Goal: Communication & Community: Connect with others

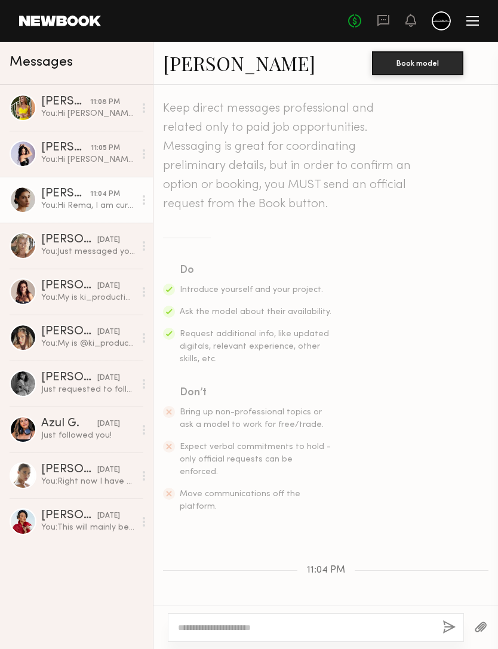
scroll to position [151, 0]
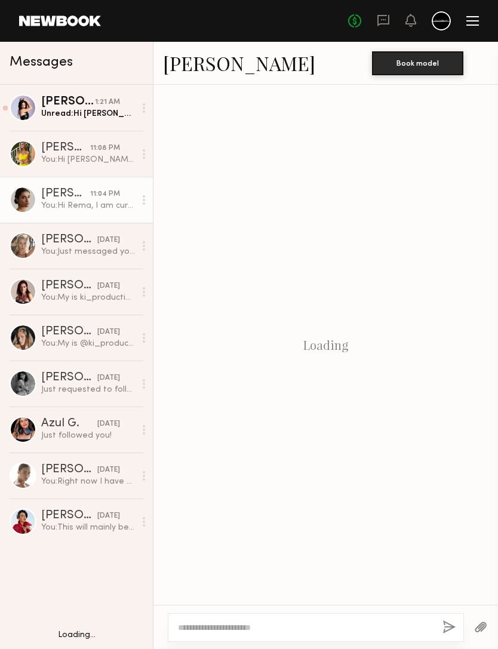
scroll to position [151, 0]
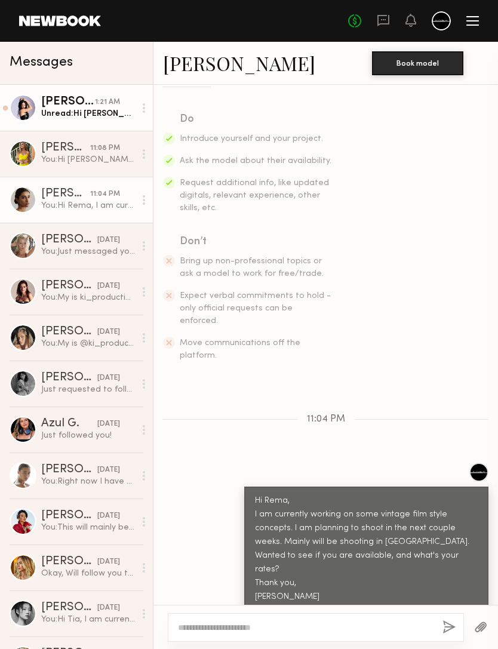
click at [51, 120] on link "[PERSON_NAME] 1:21 AM Unread: Hi [PERSON_NAME]. I am available [DATE] for a pos…" at bounding box center [76, 108] width 153 height 46
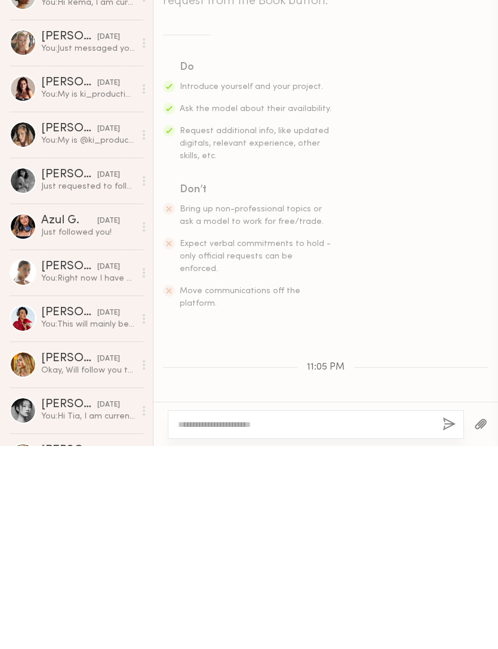
scroll to position [341, 0]
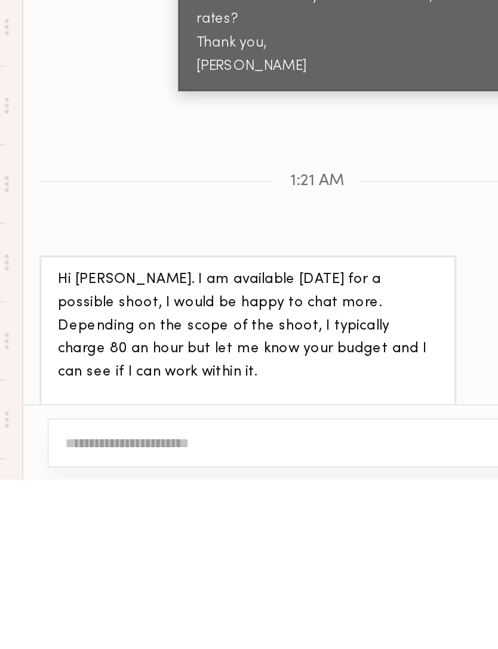
click at [154, 85] on div "Keep direct messages professional and related only to paid job opportunities. M…" at bounding box center [326, 345] width 345 height 520
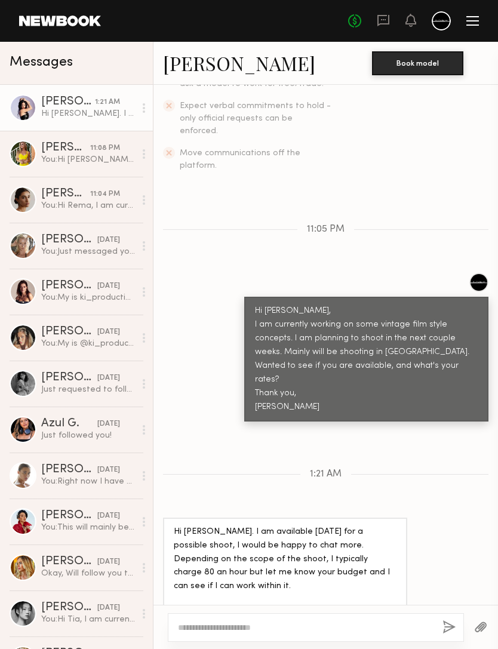
click at [200, 64] on link "[PERSON_NAME]" at bounding box center [239, 63] width 152 height 26
click at [210, 622] on textarea at bounding box center [305, 628] width 255 height 12
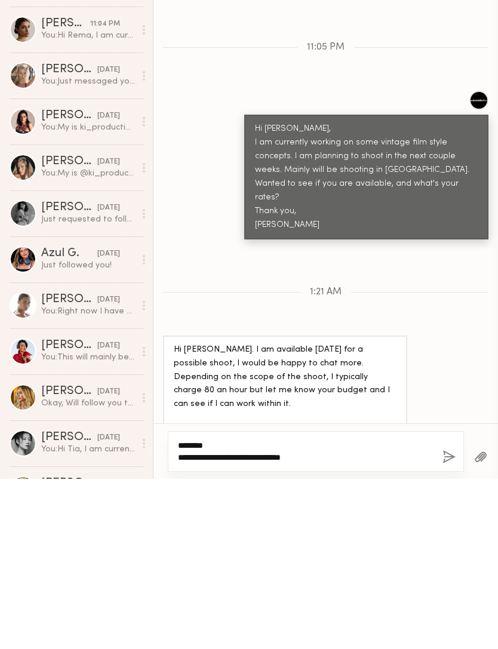
scroll to position [352, 0]
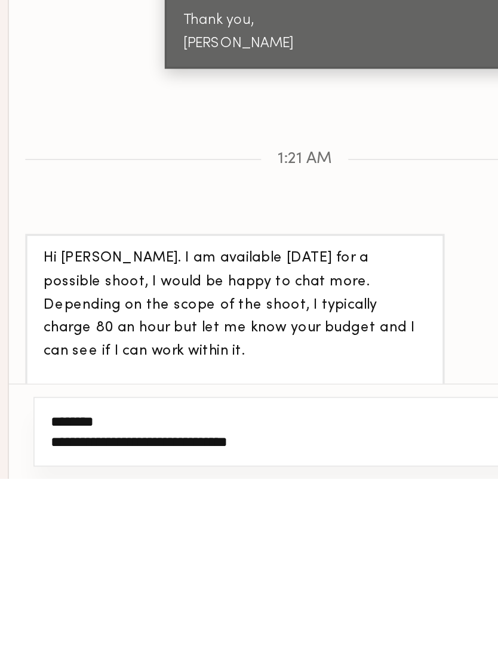
type textarea "**********"
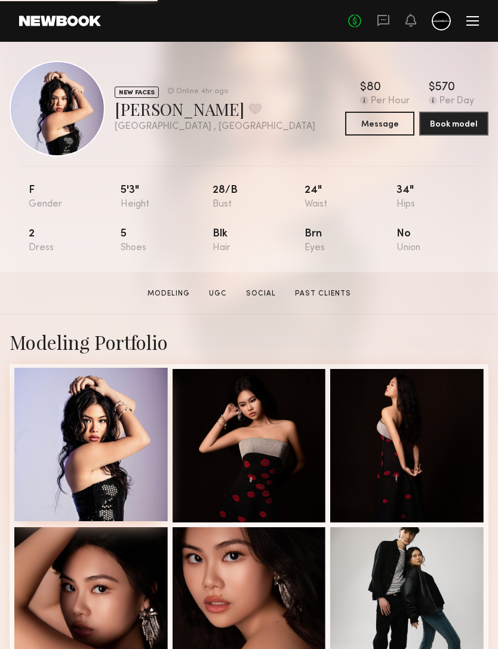
click at [81, 475] on div at bounding box center [91, 445] width 154 height 154
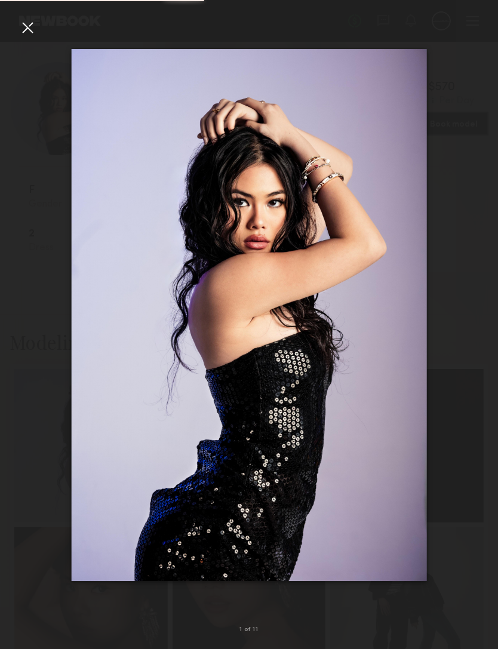
click at [32, 28] on div at bounding box center [27, 27] width 19 height 19
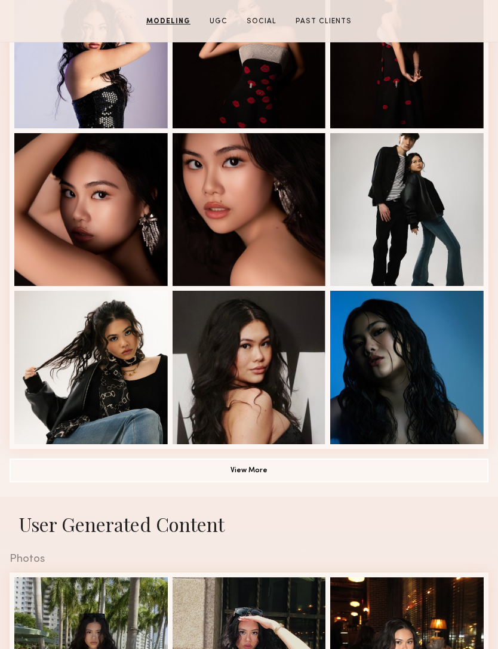
scroll to position [532, 0]
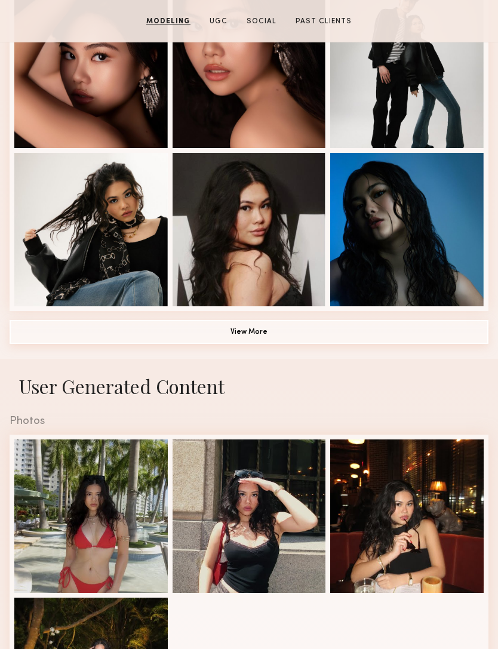
click at [148, 335] on button "View More" at bounding box center [249, 332] width 479 height 24
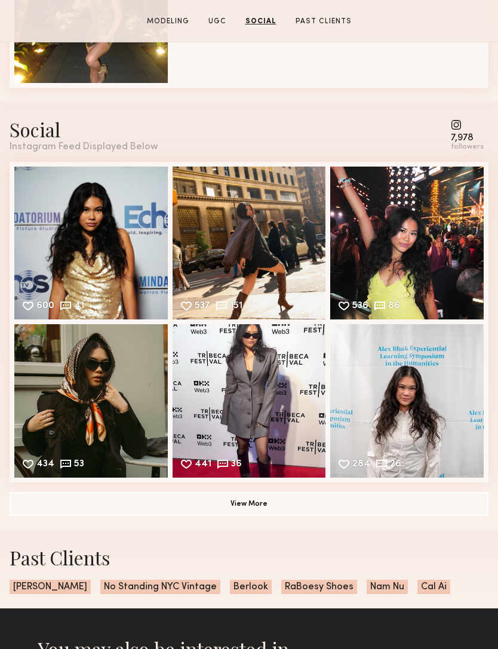
scroll to position [1946, 0]
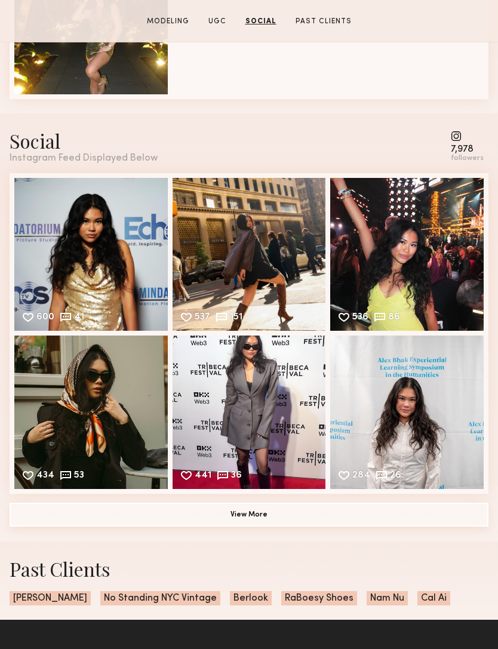
click at [88, 521] on button "View More" at bounding box center [249, 515] width 479 height 24
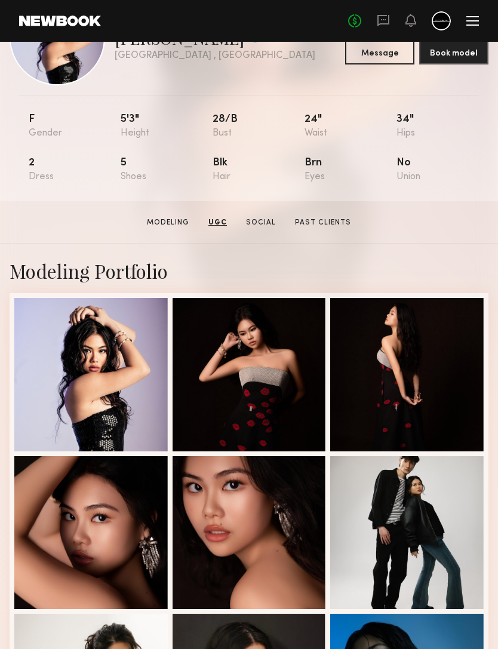
scroll to position [0, 0]
